Goal: Task Accomplishment & Management: Use online tool/utility

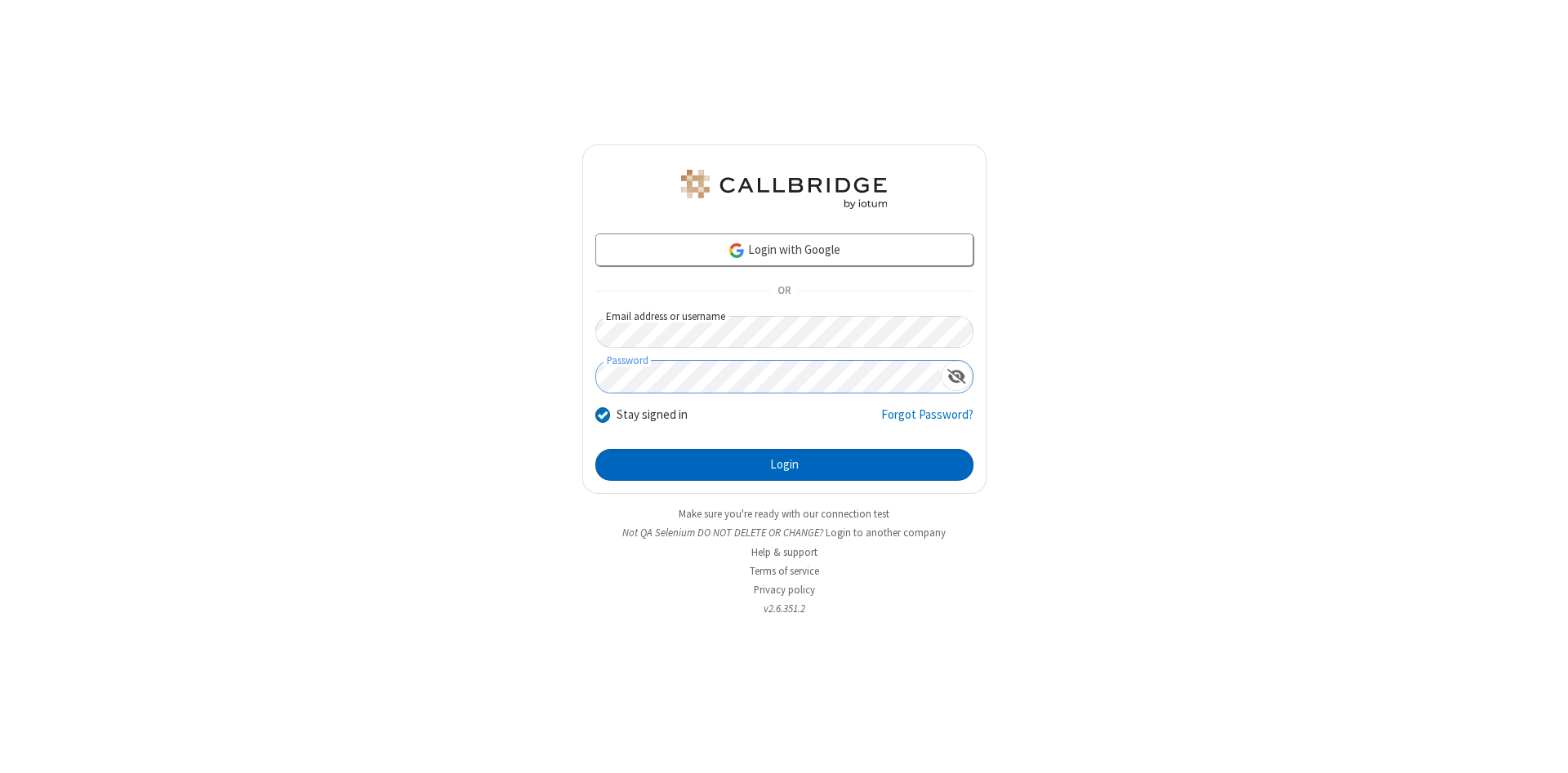
click at [784, 466] on button "Login" at bounding box center [784, 466] width 378 height 33
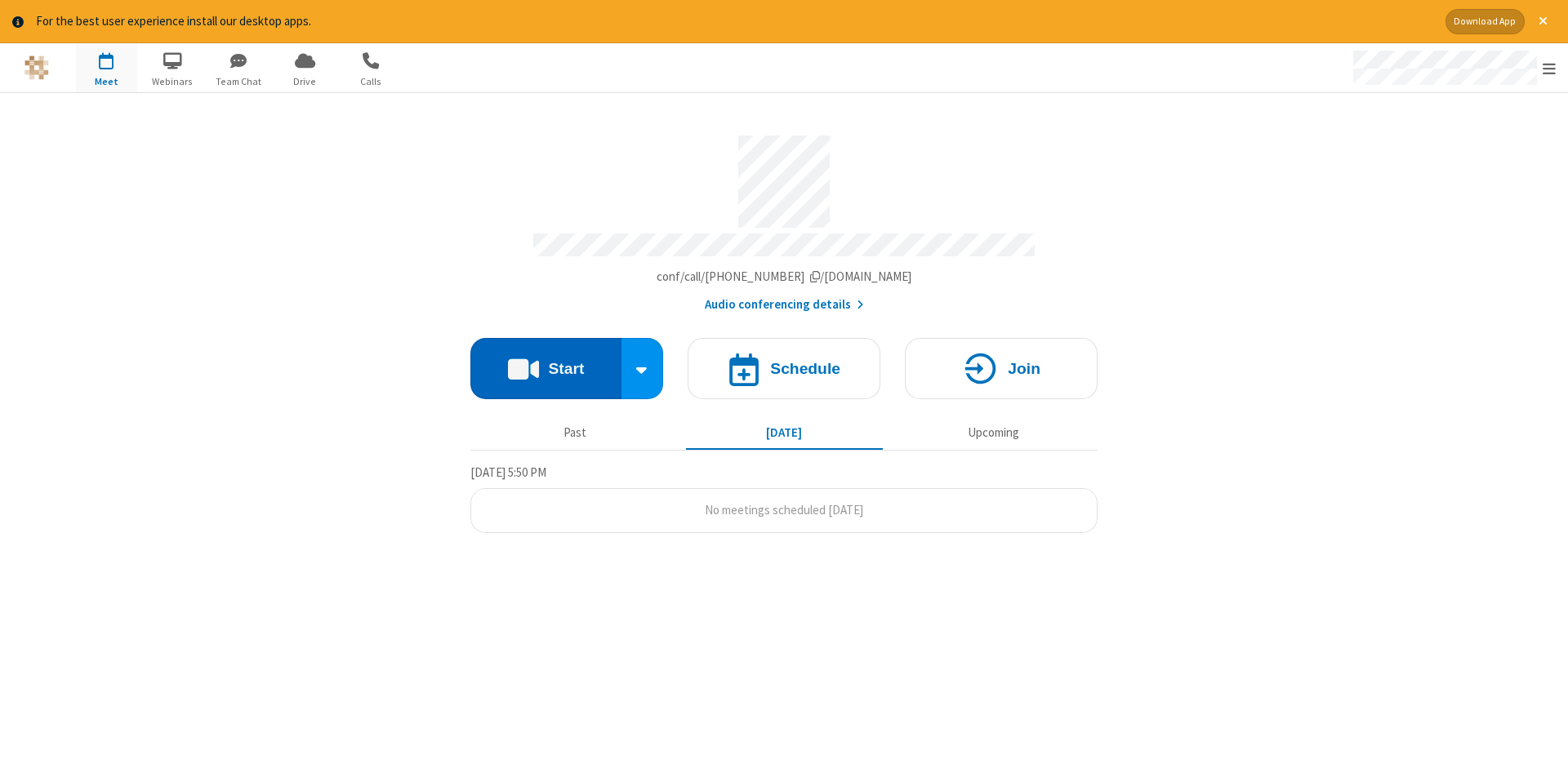
click at [545, 363] on button "Start" at bounding box center [545, 369] width 151 height 61
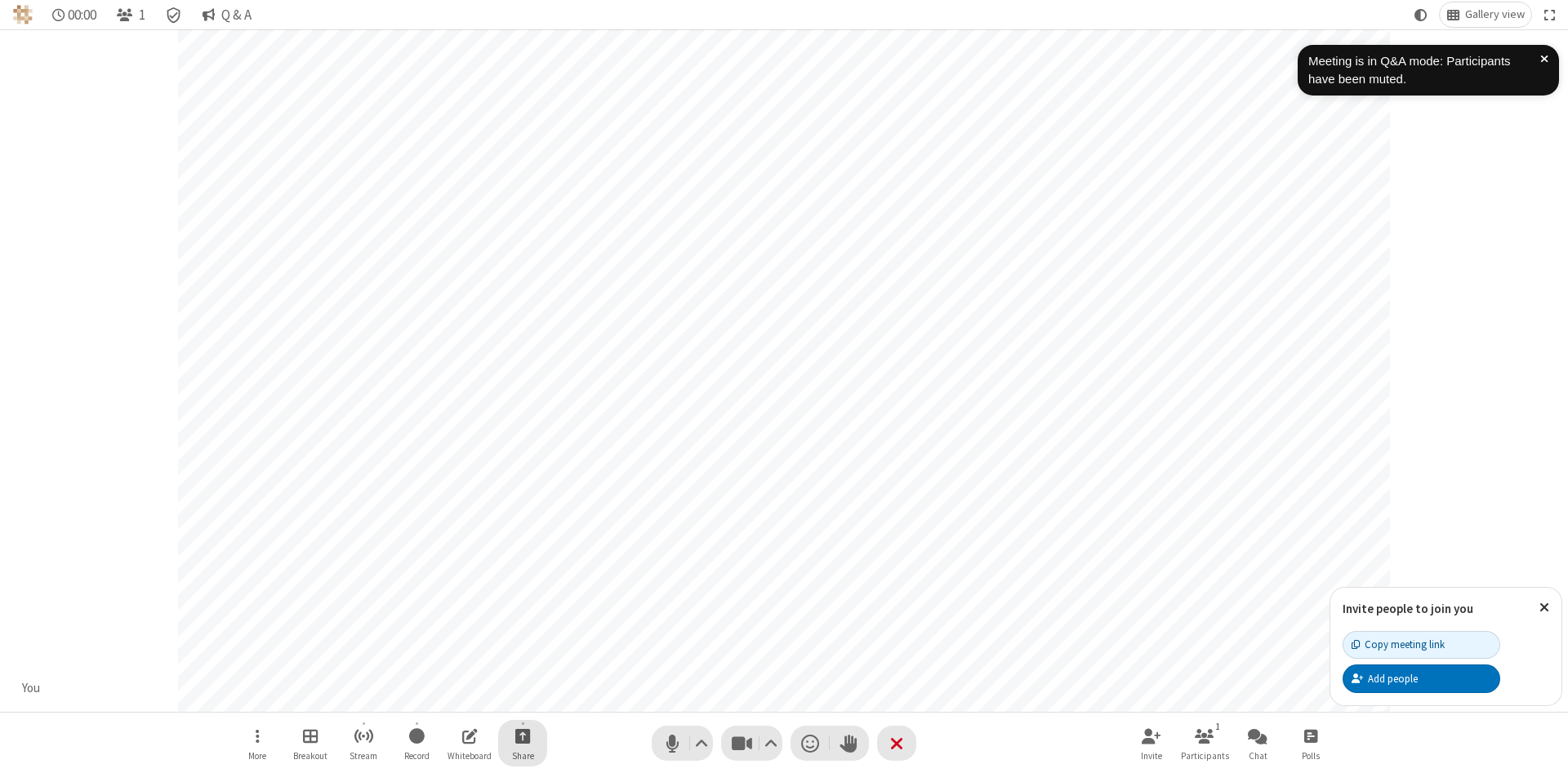
click at [522, 736] on span "Start sharing" at bounding box center [523, 736] width 16 height 20
click at [457, 696] on span "Share my screen" at bounding box center [456, 698] width 18 height 14
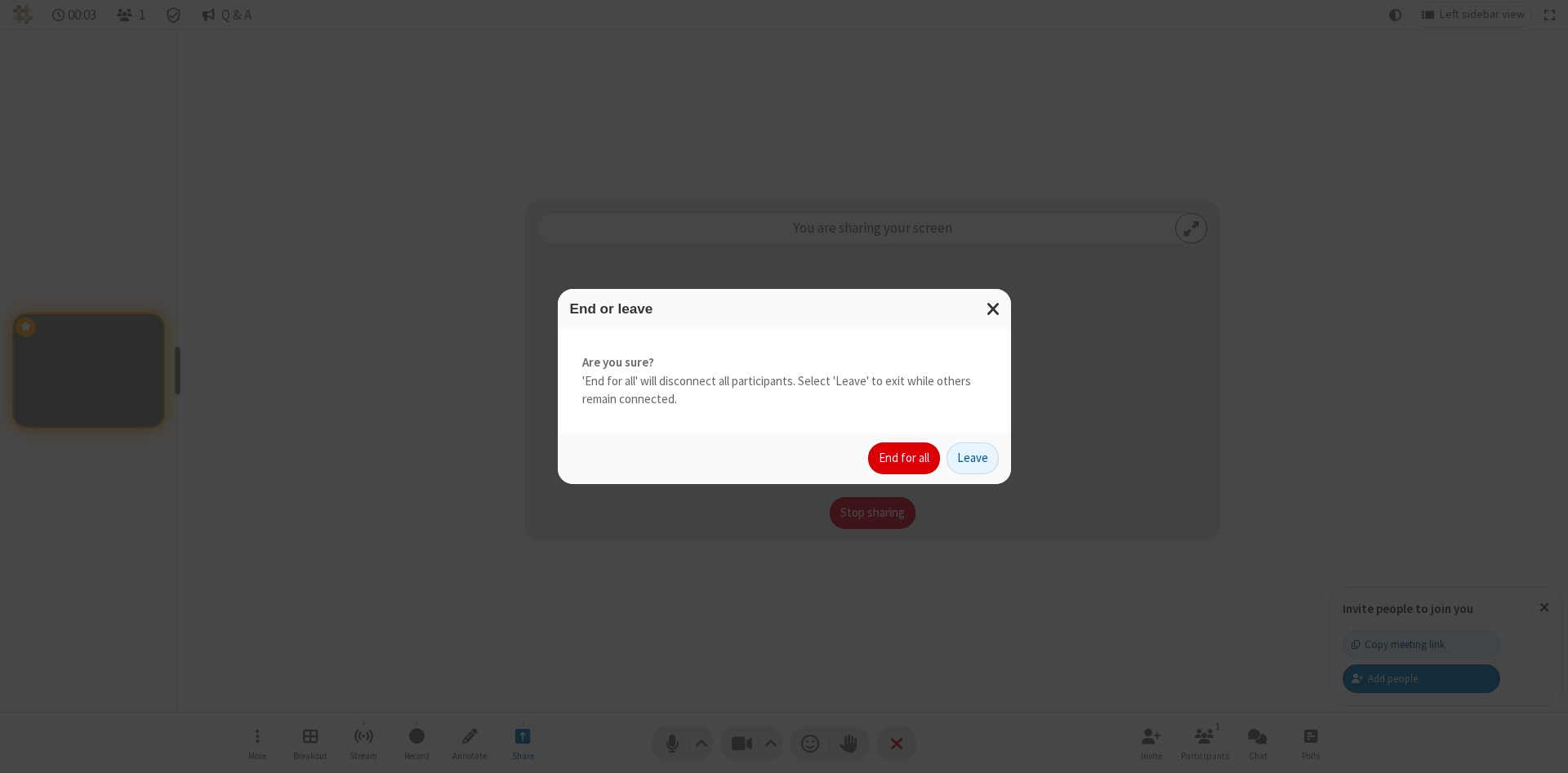
click at [905, 458] on button "End for all" at bounding box center [904, 459] width 72 height 33
